Goal: Use online tool/utility: Use online tool/utility

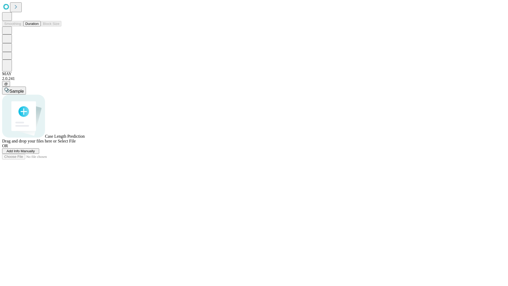
click at [35, 153] on span "Add Info Manually" at bounding box center [21, 151] width 28 height 4
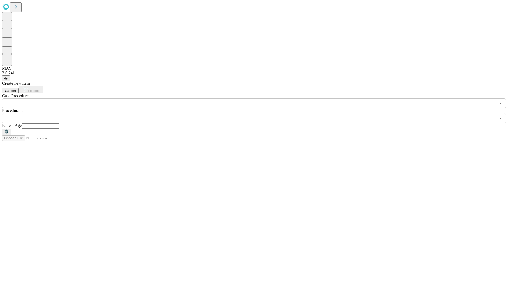
click at [59, 123] on input "text" at bounding box center [41, 125] width 38 height 5
type input "**"
click at [258, 113] on input "text" at bounding box center [248, 118] width 493 height 10
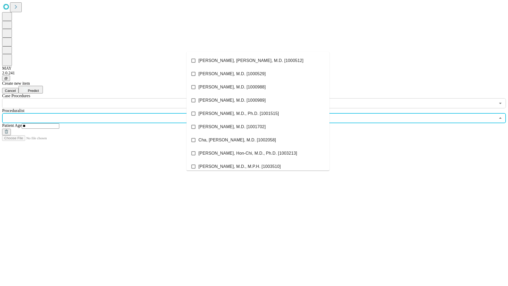
click at [258, 61] on li "[PERSON_NAME], [PERSON_NAME], M.D. [1000512]" at bounding box center [257, 60] width 143 height 13
click at [111, 98] on input "text" at bounding box center [248, 103] width 493 height 10
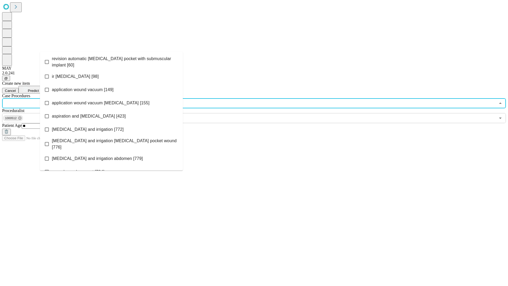
click at [111, 61] on span "revision automatic [MEDICAL_DATA] pocket with submuscular implant [60]" at bounding box center [115, 62] width 127 height 13
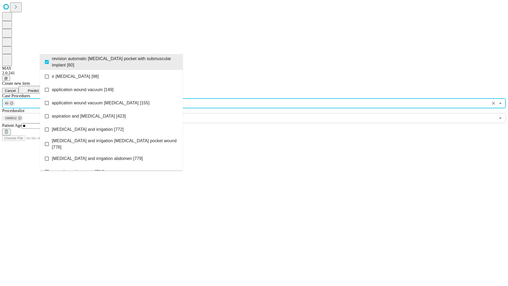
click at [39, 89] on span "Predict" at bounding box center [33, 91] width 11 height 4
